Goal: Check status: Verify the current state of an ongoing process or item

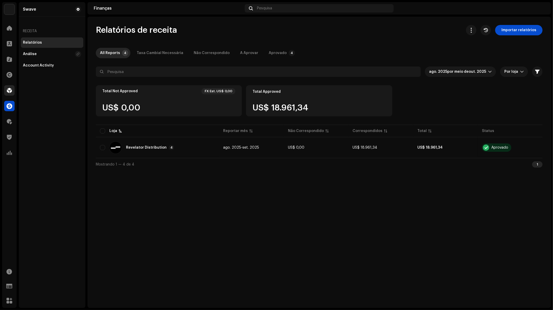
click at [13, 93] on div at bounding box center [9, 90] width 10 height 10
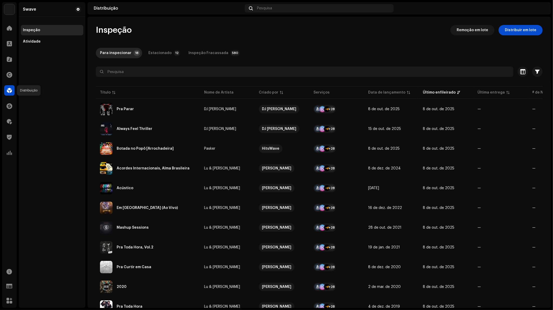
click at [9, 86] on div at bounding box center [9, 90] width 10 height 10
click at [166, 50] on div "Estacionado" at bounding box center [159, 53] width 23 height 10
drag, startPoint x: 111, startPoint y: 50, endPoint x: 153, endPoint y: 42, distance: 42.6
click at [112, 50] on div "Para inspecionar" at bounding box center [115, 53] width 31 height 10
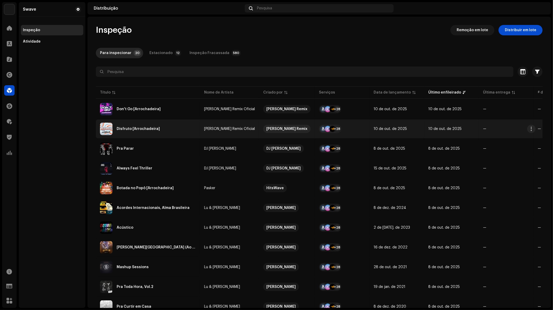
click at [150, 134] on div "Disfruto [Arrochadeira]" at bounding box center [148, 129] width 96 height 12
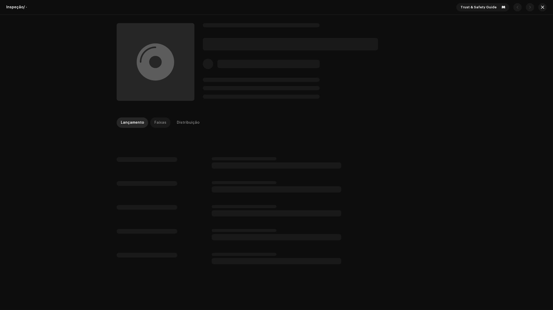
click at [159, 125] on div "Faixas" at bounding box center [160, 123] width 12 height 10
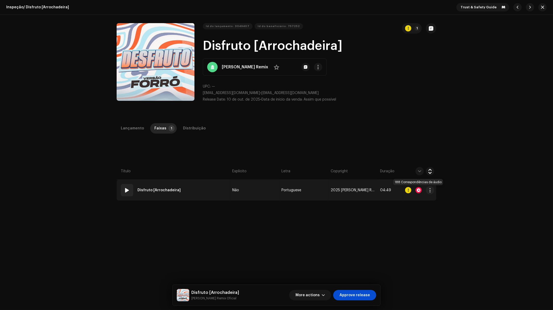
click at [418, 190] on div at bounding box center [418, 190] width 6 height 6
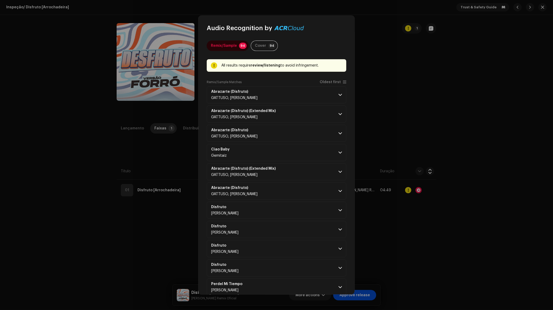
click at [336, 82] on span "Oldest first" at bounding box center [329, 82] width 21 height 4
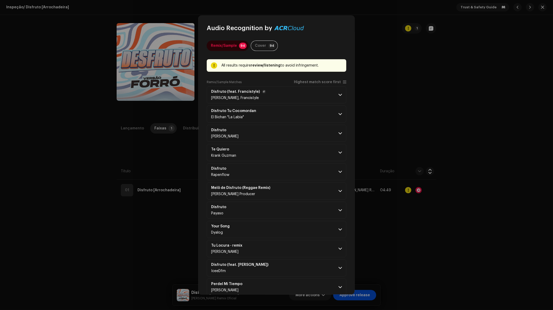
click at [332, 97] on p-accordion-header "Disfruto (feat. Francistyle) [PERSON_NAME], Francistyle" at bounding box center [276, 94] width 139 height 17
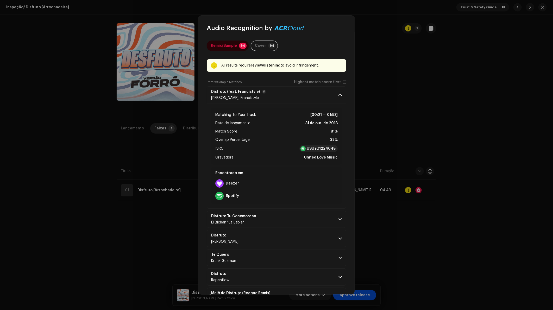
click at [335, 91] on p-accordion-header "Disfruto (feat. Francistyle) [PERSON_NAME], Francistyle" at bounding box center [276, 94] width 139 height 17
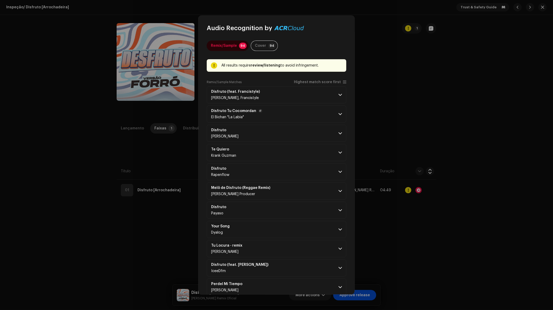
click at [306, 109] on p-accordion-header "Disfruto Tu Cocomordan El Bichan "La Labia"" at bounding box center [276, 114] width 139 height 17
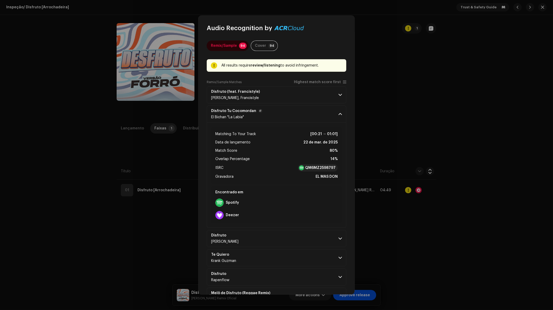
click at [321, 113] on p-accordion-header "Disfruto Tu Cocomordan El Bichan "La Labia"" at bounding box center [276, 114] width 139 height 17
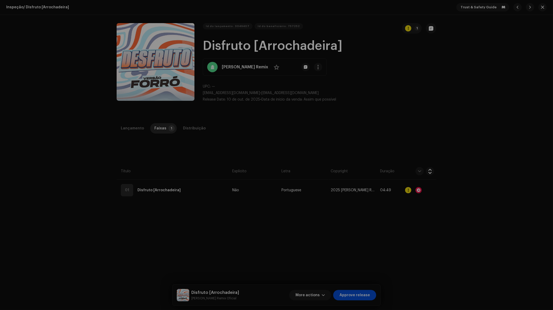
click at [406, 104] on div "Audio Recognition by Remix/Sample 94 Cover 94 All results require review/listen…" at bounding box center [276, 155] width 553 height 310
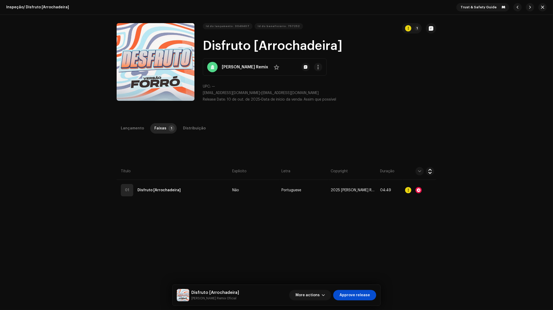
click at [544, 5] on div "Inspeção / Disfruto [Arrochadeira] Trust & Safety Guide" at bounding box center [276, 7] width 553 height 15
click at [543, 7] on button "button" at bounding box center [542, 7] width 8 height 8
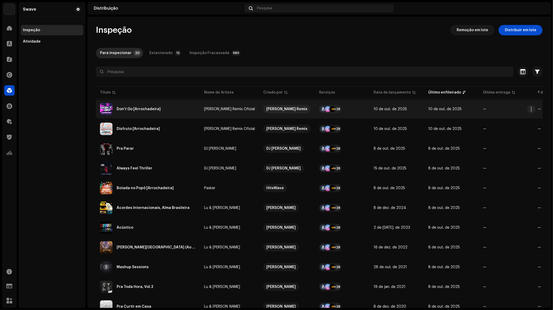
click at [129, 108] on div "Don't Go [Arrochadeira]" at bounding box center [139, 109] width 44 height 4
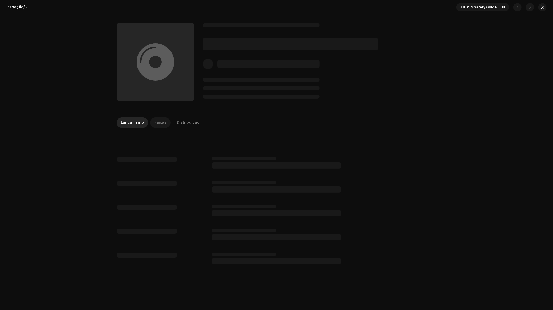
click at [160, 125] on div "Faixas" at bounding box center [160, 123] width 12 height 10
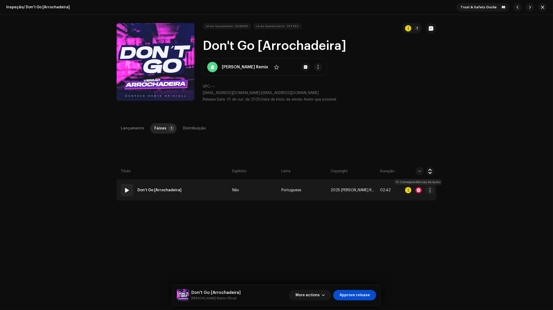
click at [418, 191] on div at bounding box center [418, 190] width 6 height 6
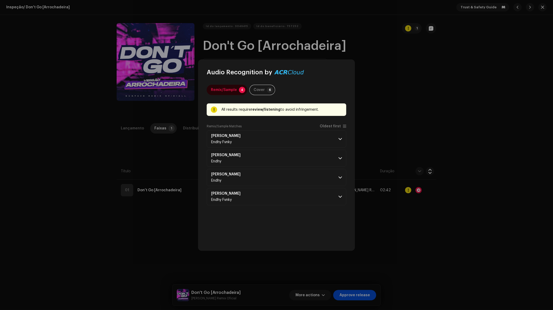
click at [335, 122] on div "Remix/Sample 4 Cover 6 All results require review/listening to avoid infringeme…" at bounding box center [276, 164] width 139 height 158
click at [335, 124] on span "Oldest first" at bounding box center [332, 126] width 27 height 4
click at [333, 140] on p-accordion-header "[PERSON_NAME] Paham Endhy" at bounding box center [276, 139] width 139 height 17
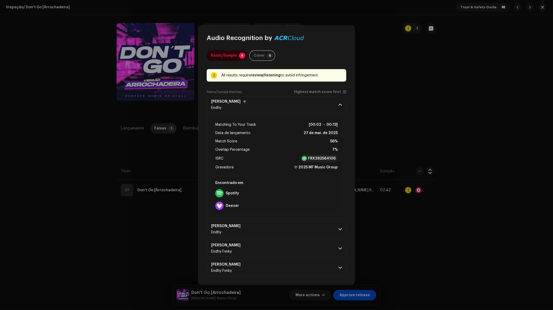
click at [336, 107] on p-accordion-header "[PERSON_NAME] Paham Endhy" at bounding box center [276, 104] width 139 height 17
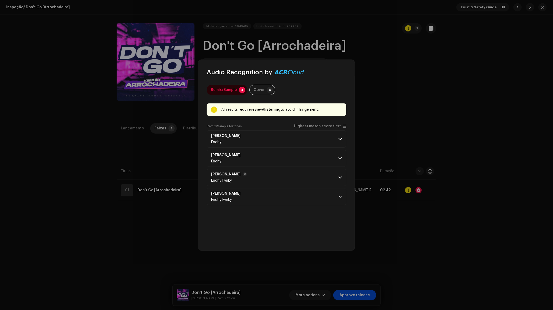
click at [318, 169] on p-accordion-header "[PERSON_NAME] Paham Endhy Fvnky" at bounding box center [276, 177] width 139 height 17
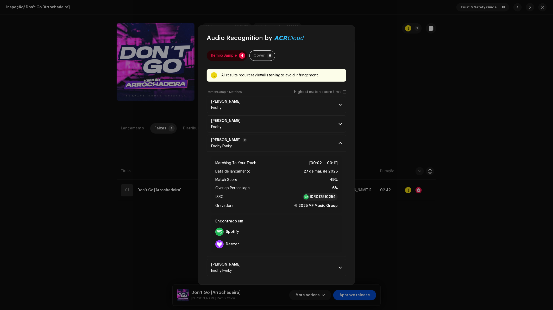
click at [327, 141] on p-accordion-header "[PERSON_NAME] Paham Endhy Fvnky" at bounding box center [276, 143] width 139 height 17
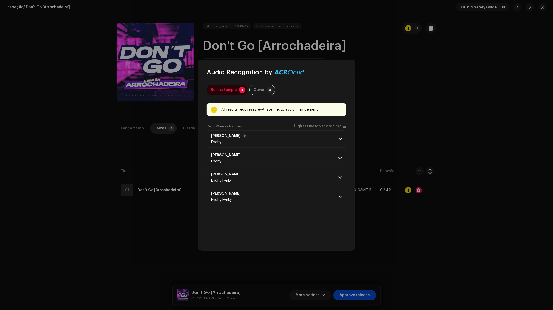
click at [324, 137] on p-accordion-header "[PERSON_NAME] Paham Endhy" at bounding box center [276, 139] width 139 height 17
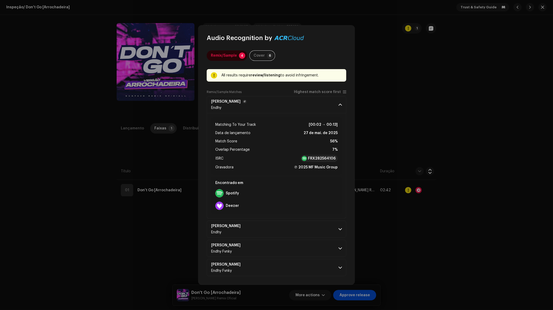
click at [325, 107] on p-accordion-header "[PERSON_NAME] Paham Endhy" at bounding box center [276, 104] width 139 height 17
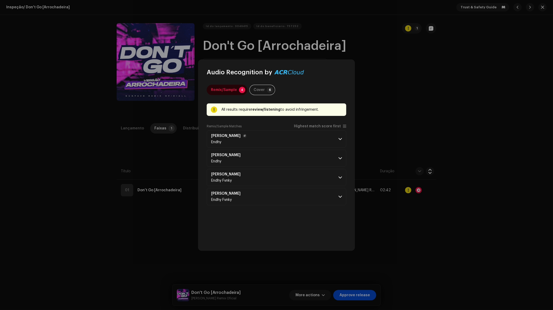
click at [296, 137] on p-accordion-header "[PERSON_NAME] Paham Endhy" at bounding box center [276, 139] width 139 height 17
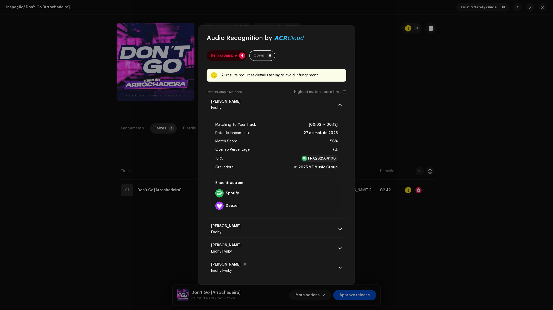
click at [329, 264] on p-accordion-header "[PERSON_NAME] Paham Endhy Fvnky" at bounding box center [276, 267] width 139 height 17
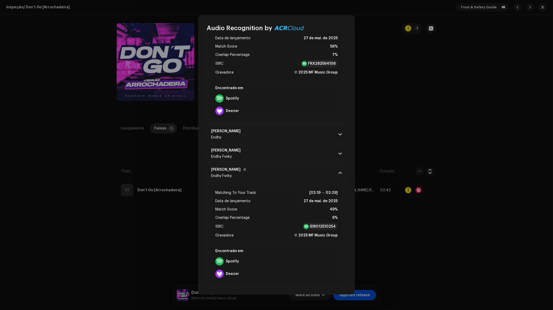
click at [307, 166] on p-accordion-header "[PERSON_NAME] Paham Endhy Fvnky" at bounding box center [276, 172] width 139 height 17
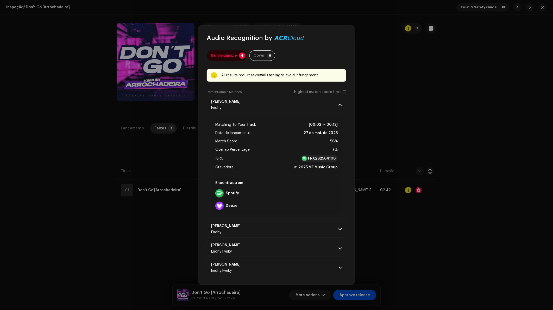
click at [319, 119] on div "Matching To Your Track [00:02 → 00:13] Data de lançamento 27 de mai. de 2025 Ma…" at bounding box center [276, 146] width 131 height 57
click at [318, 112] on p-accordion-header "[PERSON_NAME] Paham Endhy" at bounding box center [276, 104] width 139 height 17
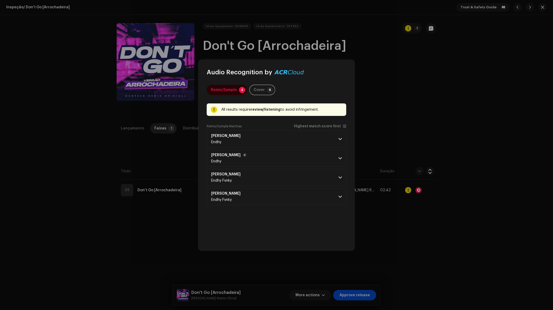
click at [322, 164] on p-accordion-header "[PERSON_NAME] Paham Endhy" at bounding box center [276, 158] width 139 height 17
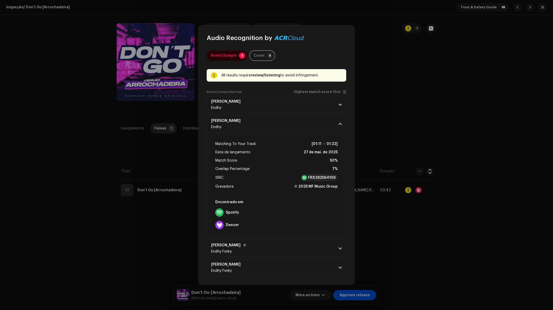
click at [321, 247] on p-accordion-header "[PERSON_NAME] Paham Endhy Fvnky" at bounding box center [276, 248] width 139 height 17
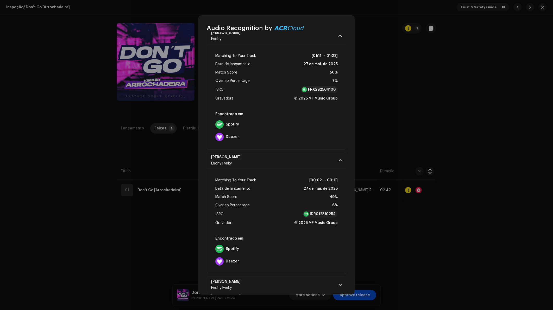
scroll to position [85, 0]
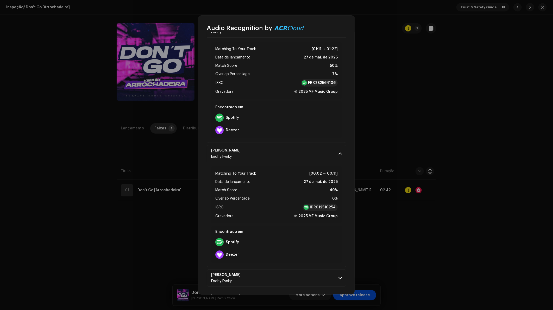
drag, startPoint x: 329, startPoint y: 277, endPoint x: 328, endPoint y: 261, distance: 15.9
click at [329, 278] on p-accordion-header "[PERSON_NAME] Paham Endhy Fvnky" at bounding box center [276, 278] width 139 height 17
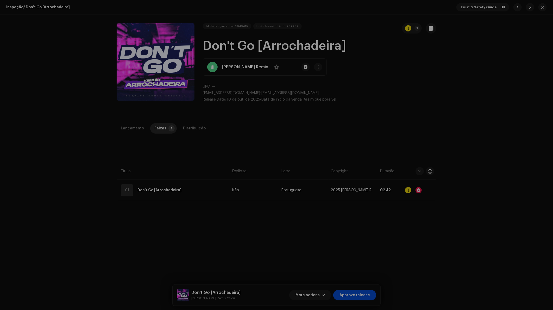
scroll to position [293, 0]
click at [370, 127] on div "Audio Recognition by Remix/Sample 4 Cover 6 All results require review/listenin…" at bounding box center [276, 155] width 553 height 310
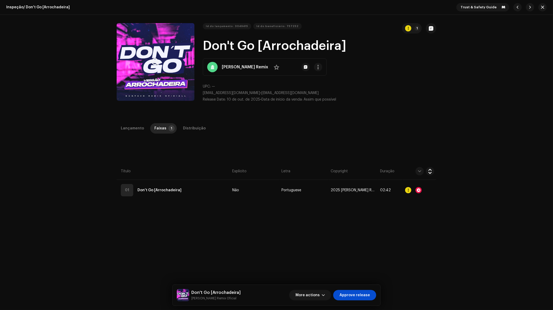
click at [179, 74] on button "Zoom Image" at bounding box center [156, 62] width 78 height 78
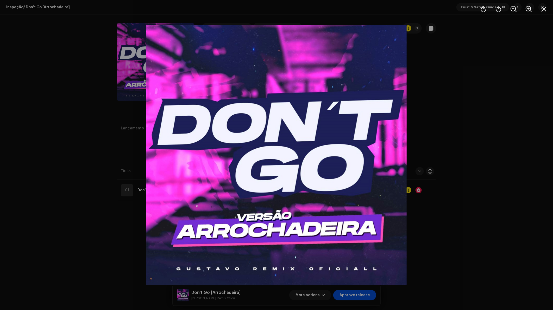
click at [471, 109] on div at bounding box center [276, 155] width 553 height 310
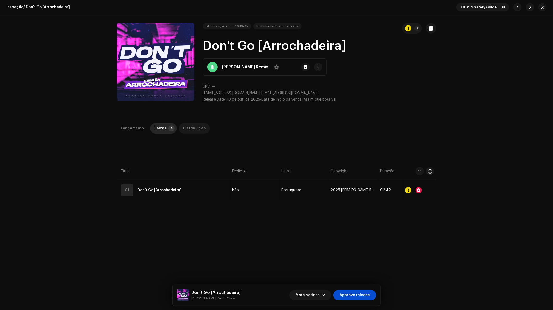
click at [187, 124] on div "Distribuição" at bounding box center [194, 128] width 23 height 10
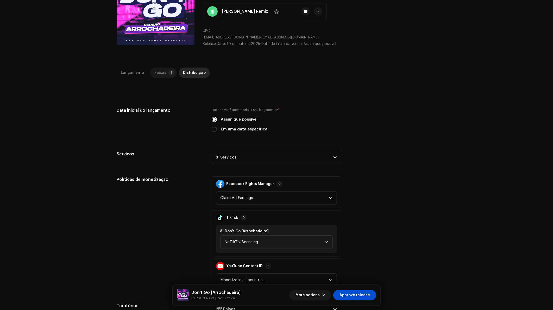
scroll to position [0, 0]
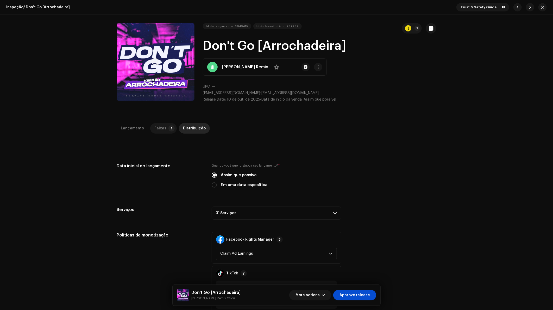
click at [155, 125] on div "Faixas" at bounding box center [160, 128] width 12 height 10
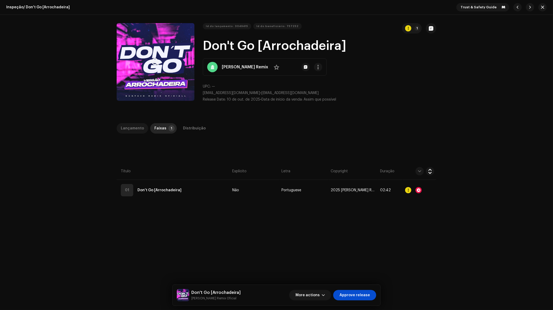
click at [132, 126] on div "Lançamento" at bounding box center [132, 128] width 23 height 10
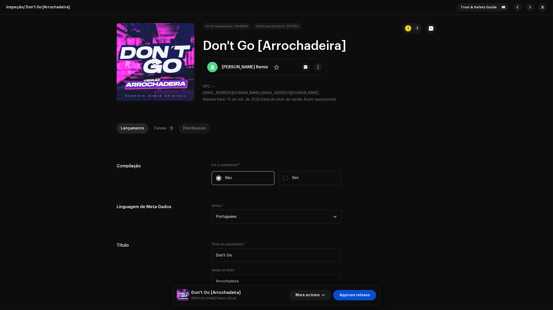
click at [187, 126] on div "Distribuição" at bounding box center [194, 128] width 23 height 10
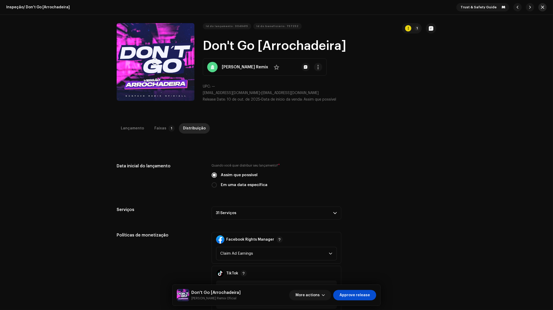
click at [538, 8] on button "button" at bounding box center [542, 7] width 8 height 8
